Goal: Task Accomplishment & Management: Use online tool/utility

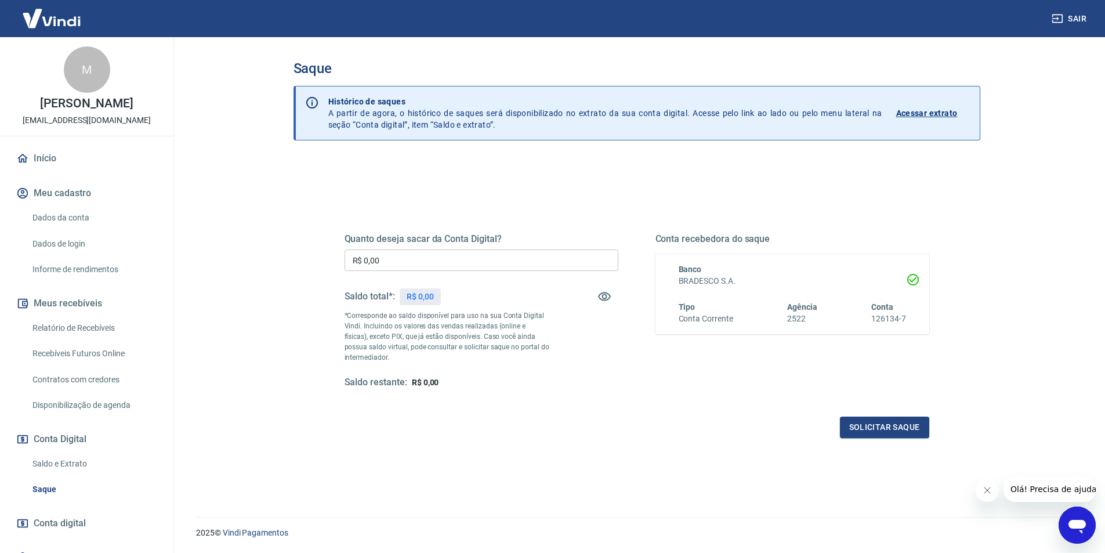
click at [494, 265] on input "R$ 0,00" at bounding box center [482, 260] width 274 height 21
click at [526, 193] on div "Quanto deseja sacar da Conta Digital? R$ 0,00 ​ Saldo total*: R$ 0,00 *Correspo…" at bounding box center [637, 317] width 613 height 270
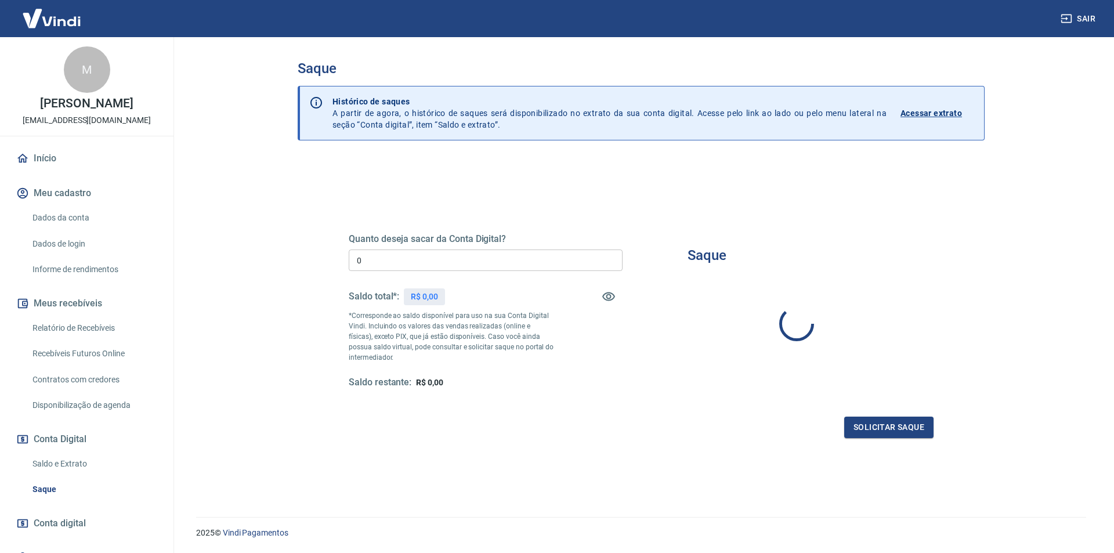
type input "R$ 0,00"
